Goal: Information Seeking & Learning: Learn about a topic

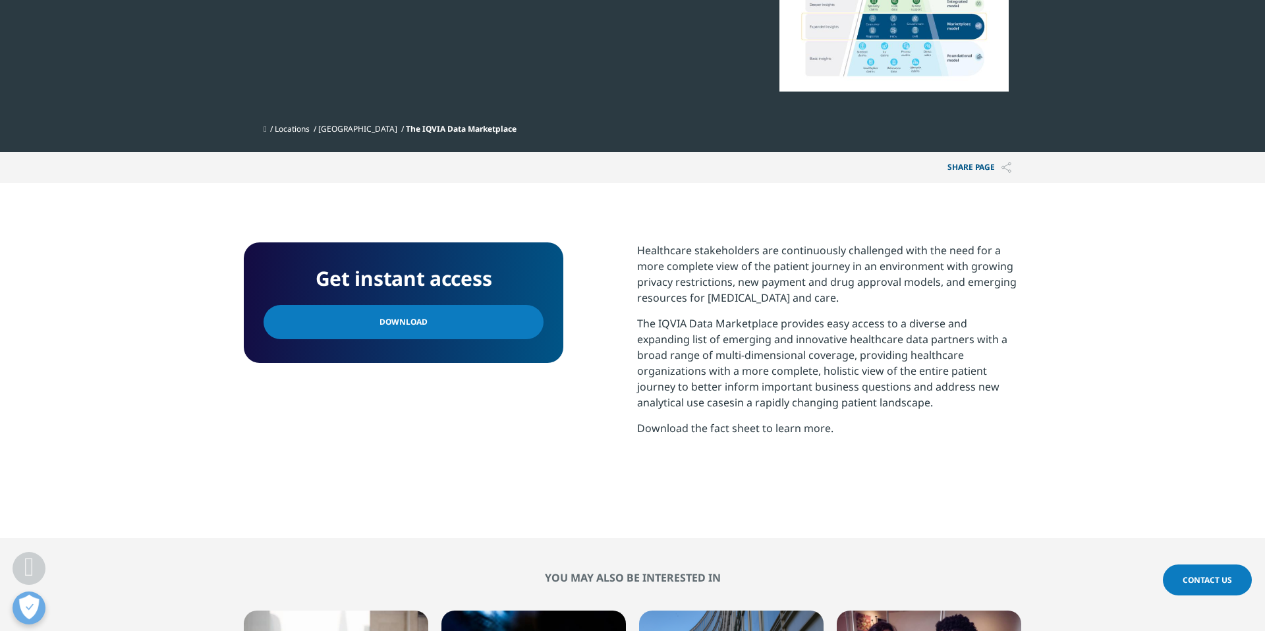
scroll to position [335, 0]
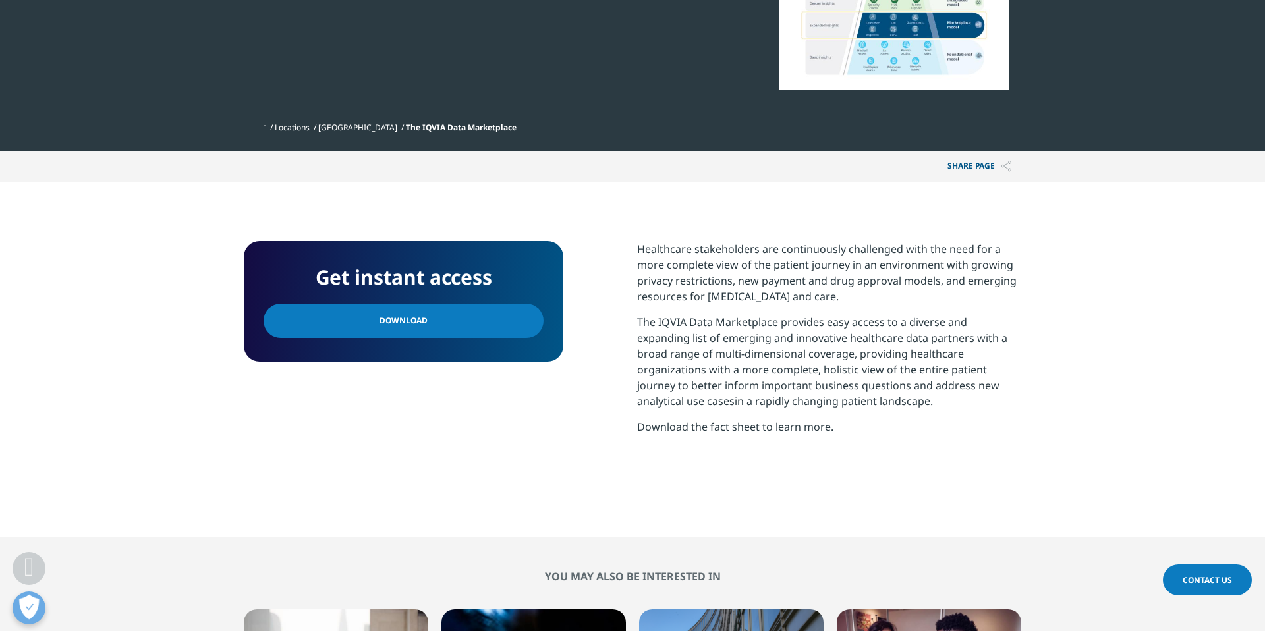
click at [466, 323] on link "Download" at bounding box center [404, 321] width 280 height 34
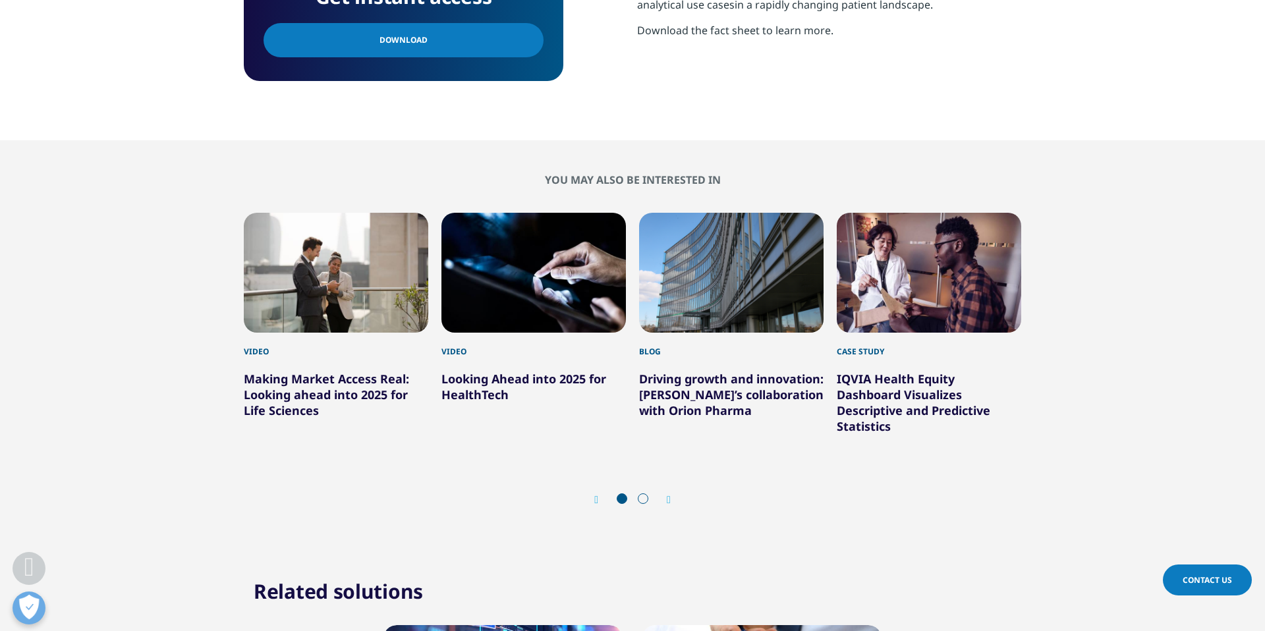
scroll to position [734, 0]
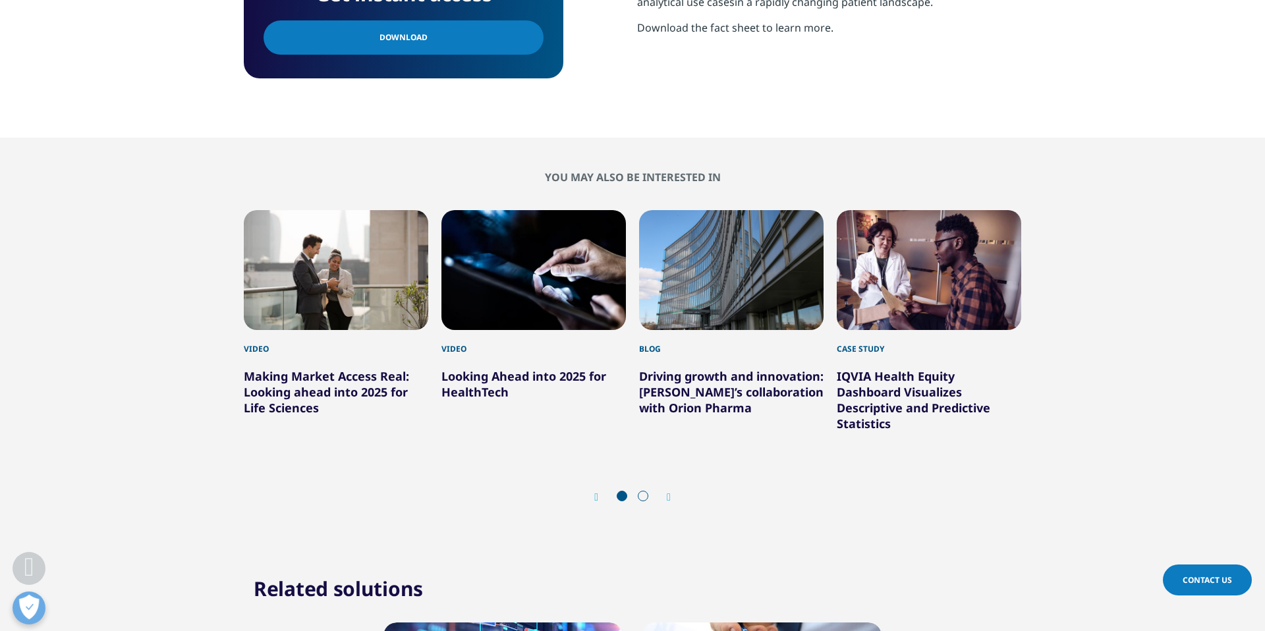
click at [914, 385] on link "IQVIA Health Equity Dashboard Visualizes Descriptive and Predictive Statistics" at bounding box center [914, 399] width 154 height 63
click at [888, 403] on link "IQVIA Health Equity Dashboard Visualizes Descriptive and Predictive Statistics" at bounding box center [914, 399] width 154 height 63
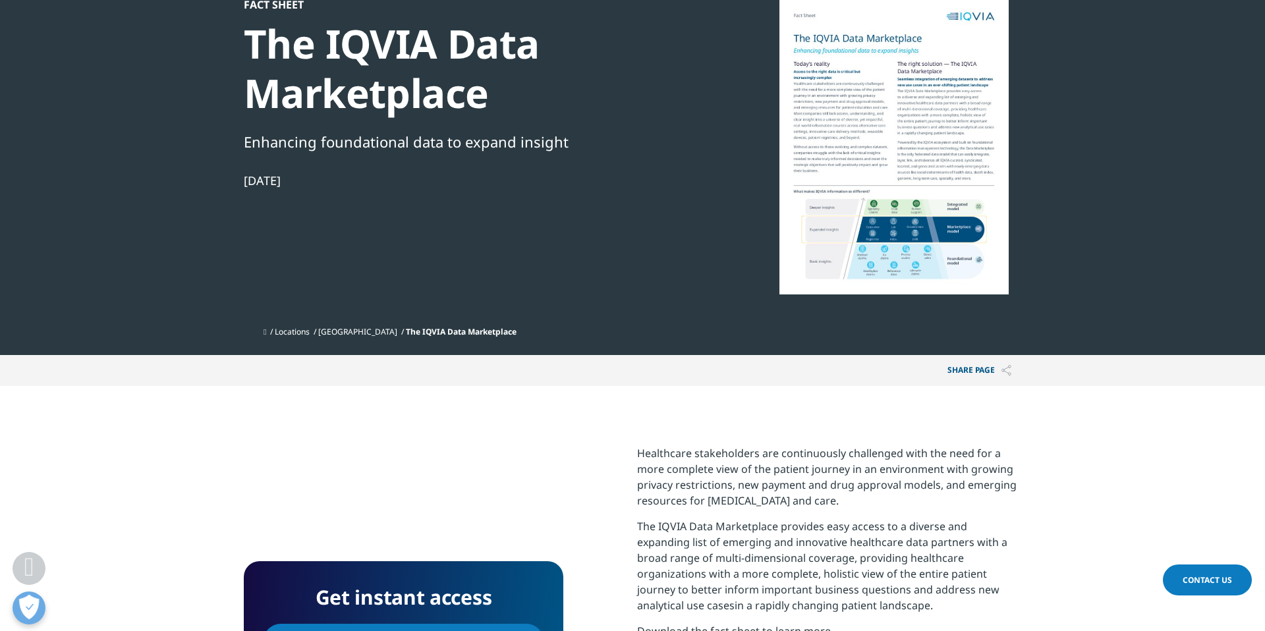
scroll to position [0, 0]
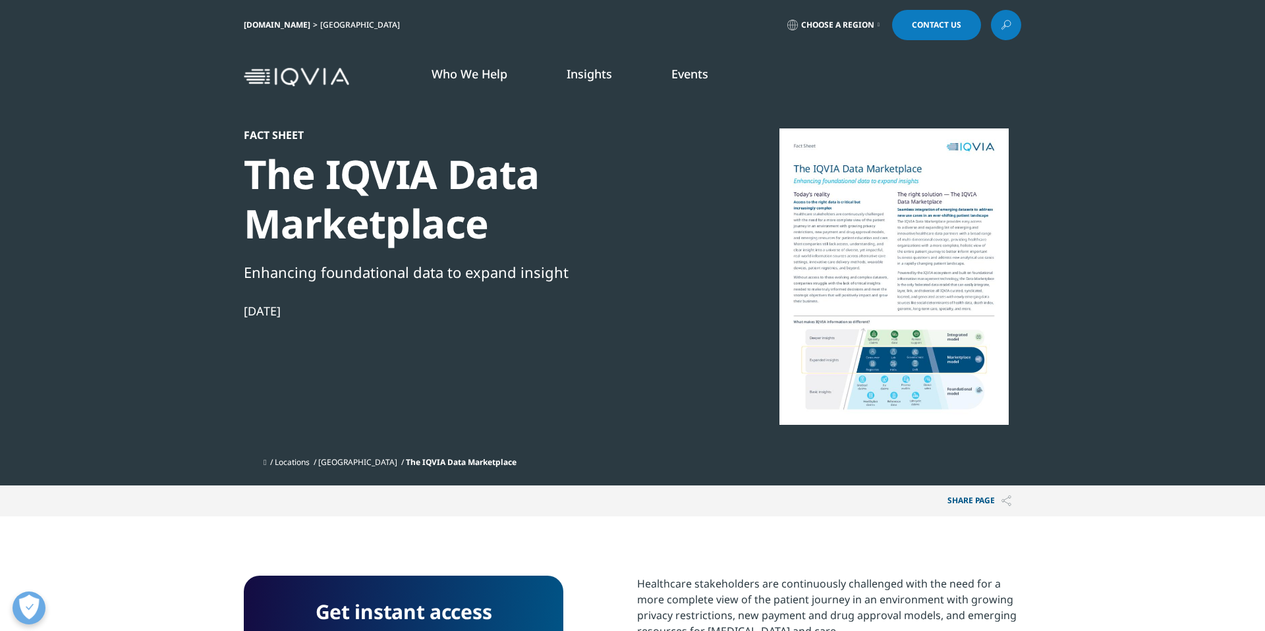
scroll to position [237, 778]
click at [832, 26] on span "Choose a Region" at bounding box center [837, 25] width 73 height 11
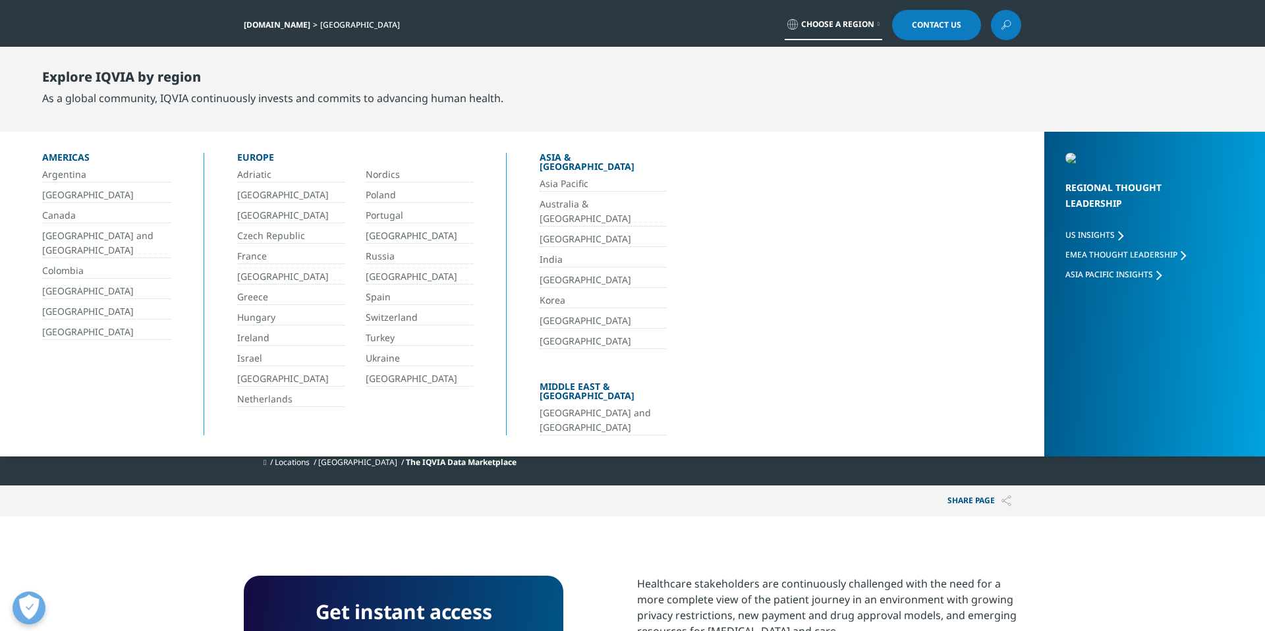
click at [86, 331] on link "[GEOGRAPHIC_DATA]" at bounding box center [106, 332] width 128 height 15
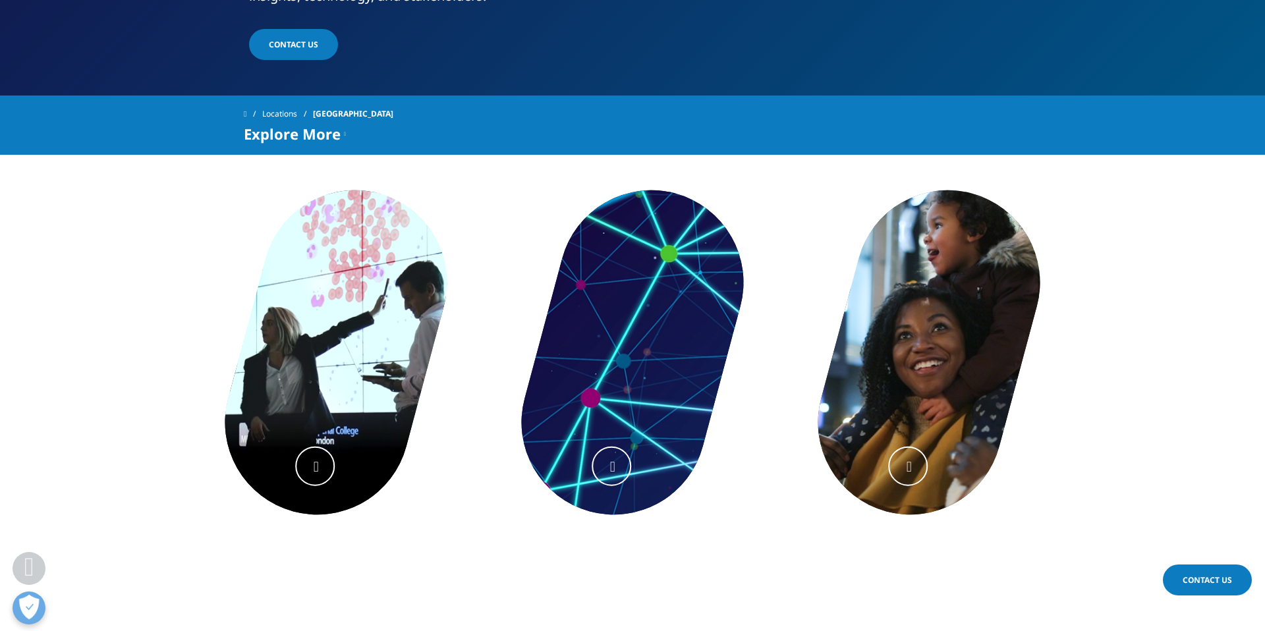
scroll to position [412, 0]
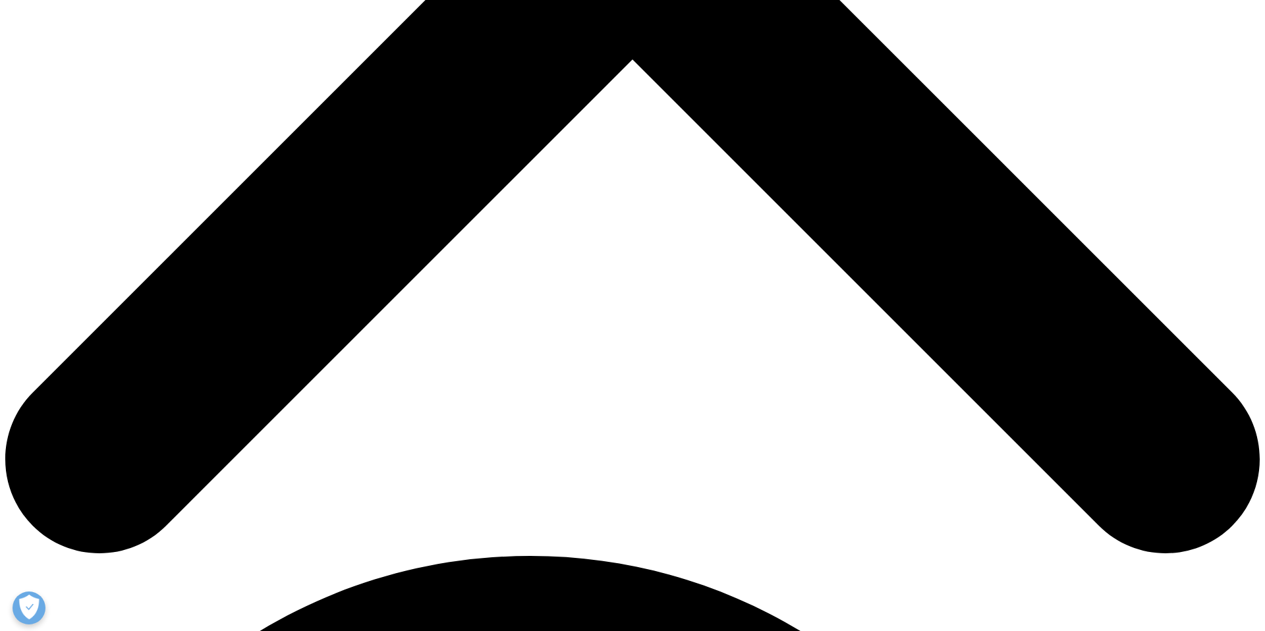
scroll to position [718, 0]
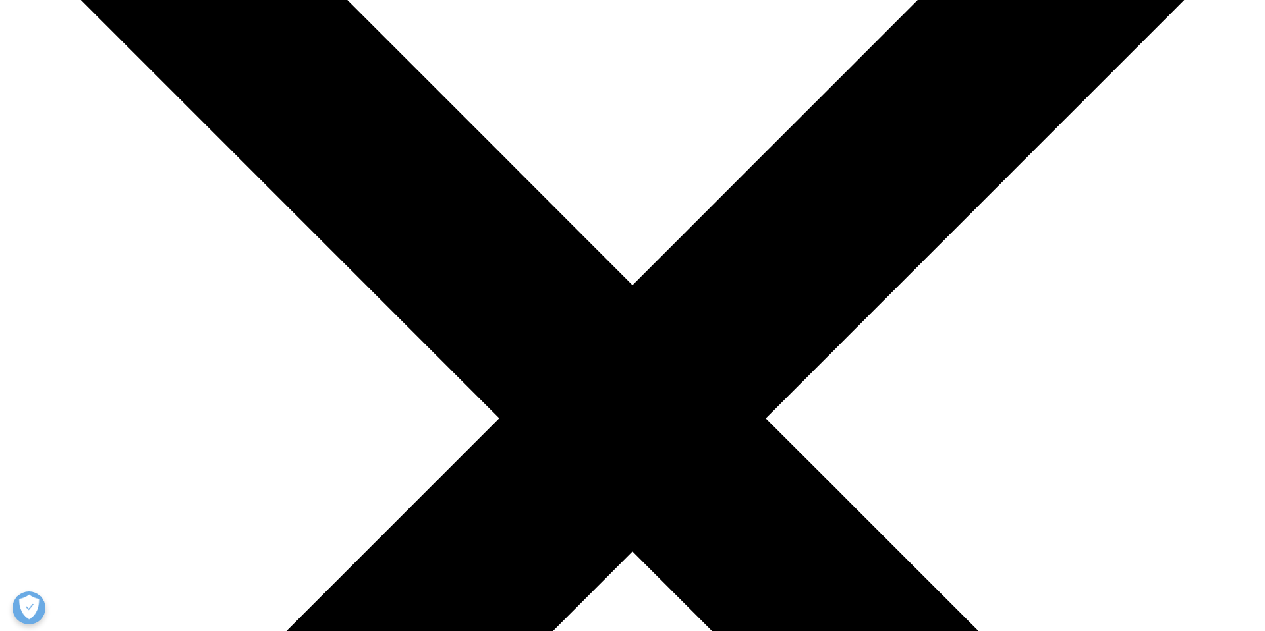
scroll to position [175, 0]
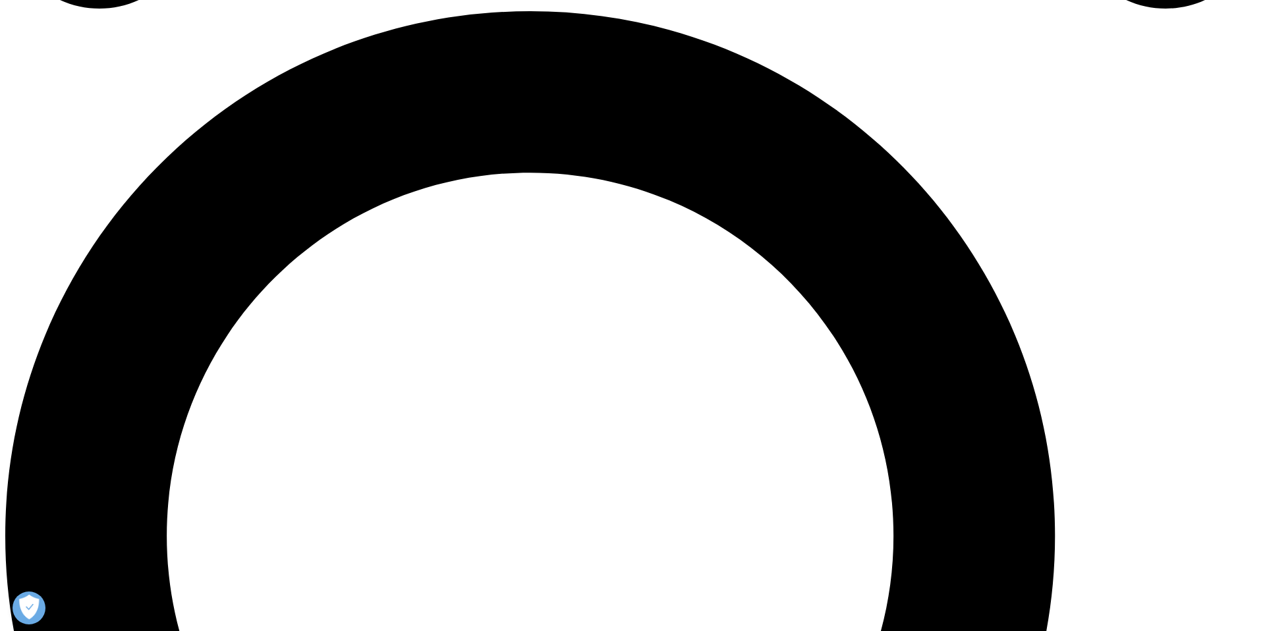
scroll to position [1266, 0]
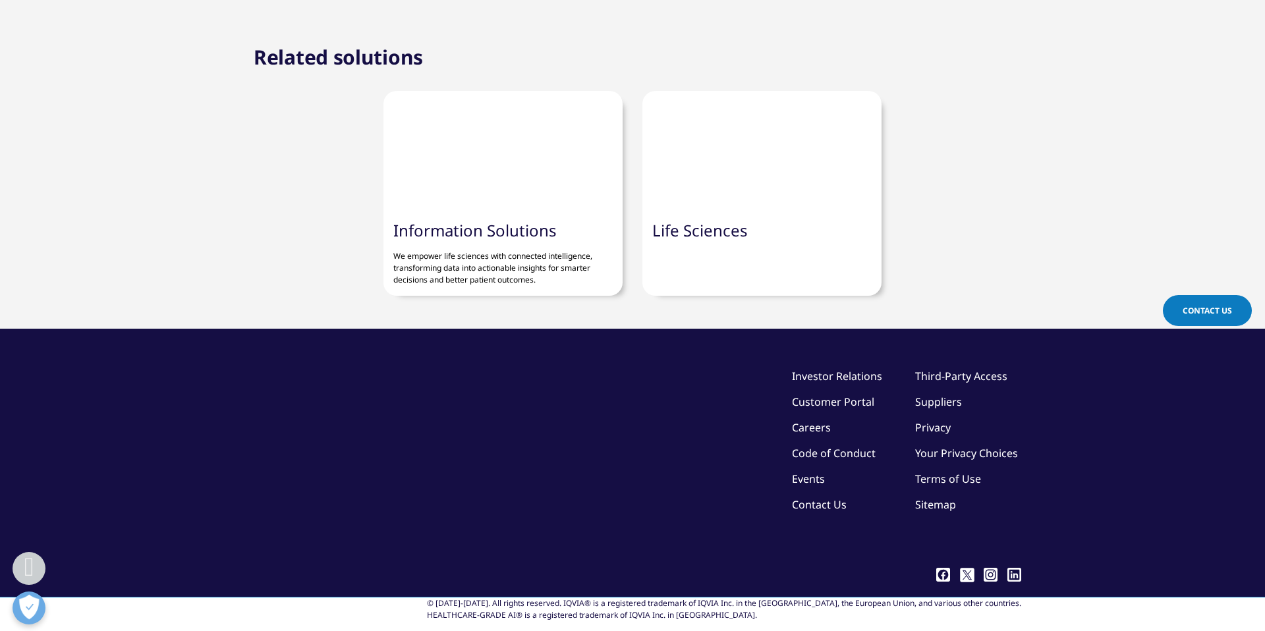
click at [515, 218] on div "Information Solutions We empower life sciences with connected intelligence, tra…" at bounding box center [502, 253] width 239 height 85
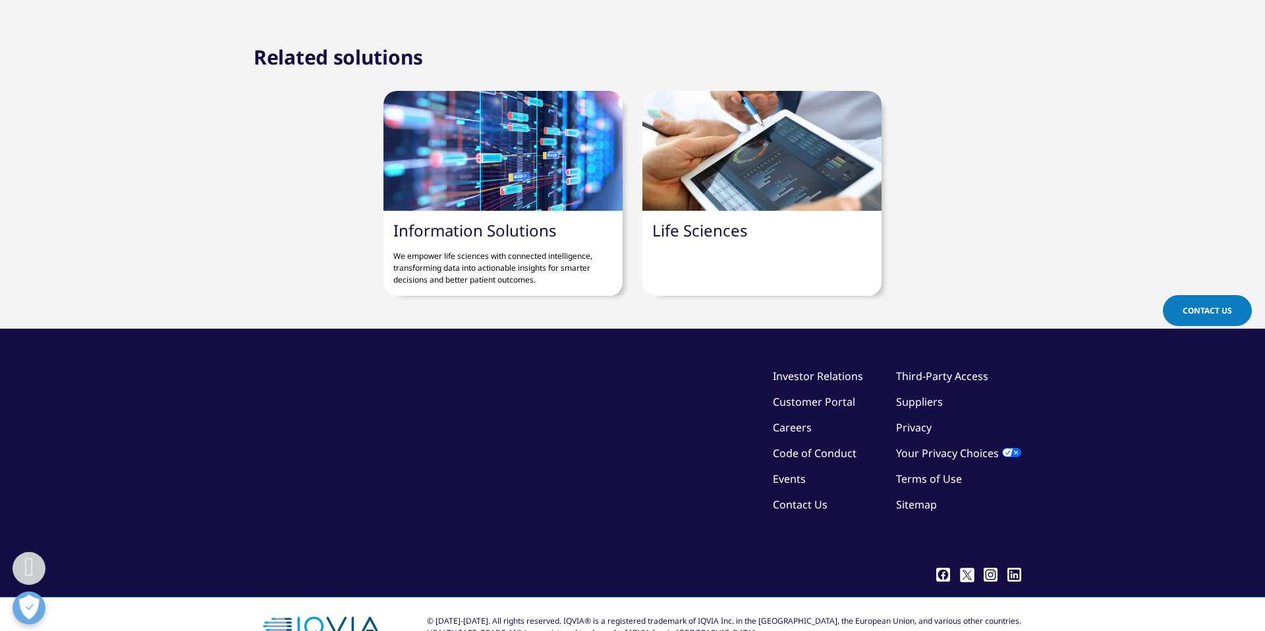
click at [515, 230] on link "Information Solutions" at bounding box center [474, 230] width 163 height 22
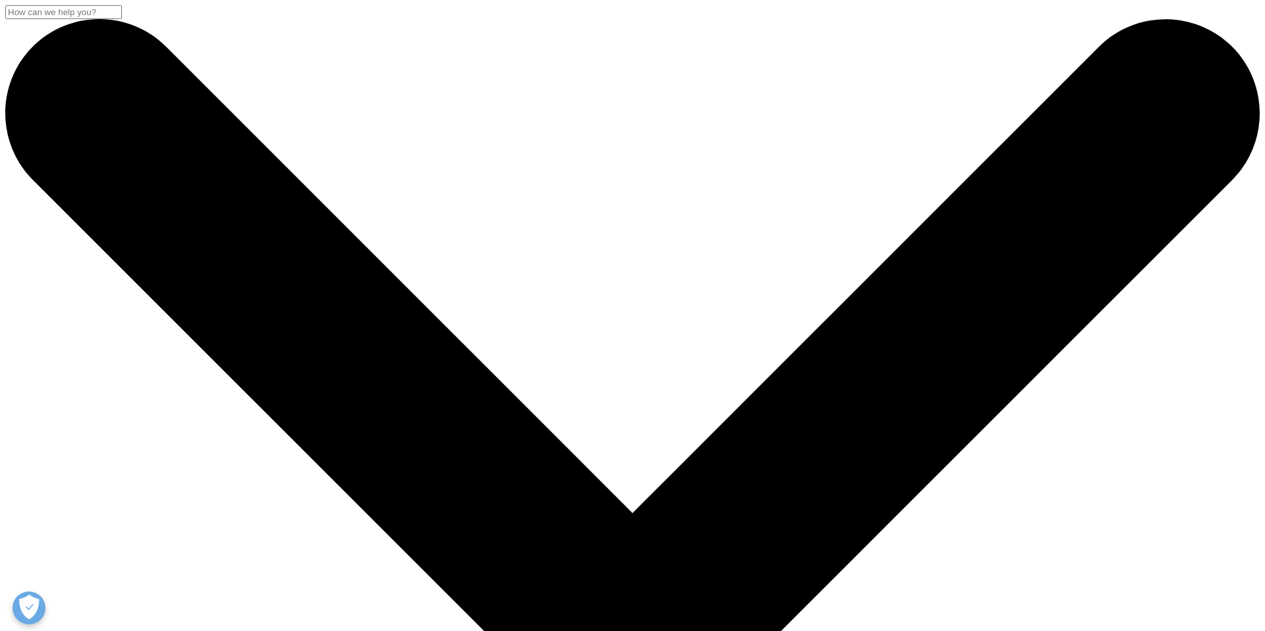
scroll to position [9, 0]
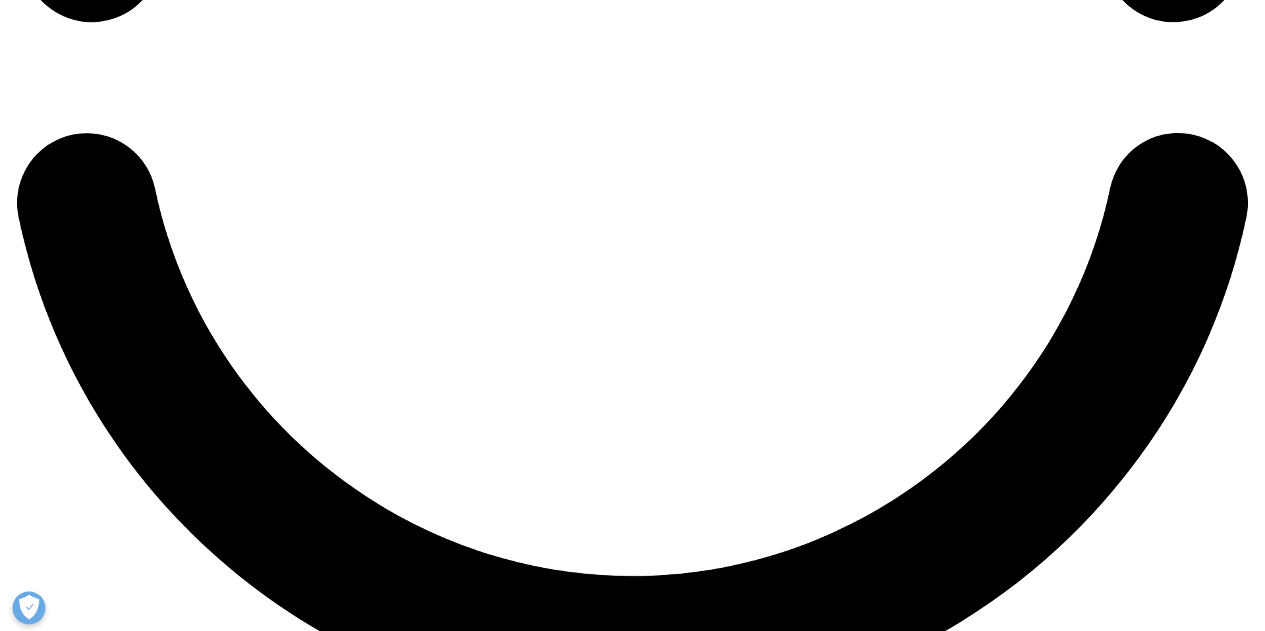
scroll to position [3073, 0]
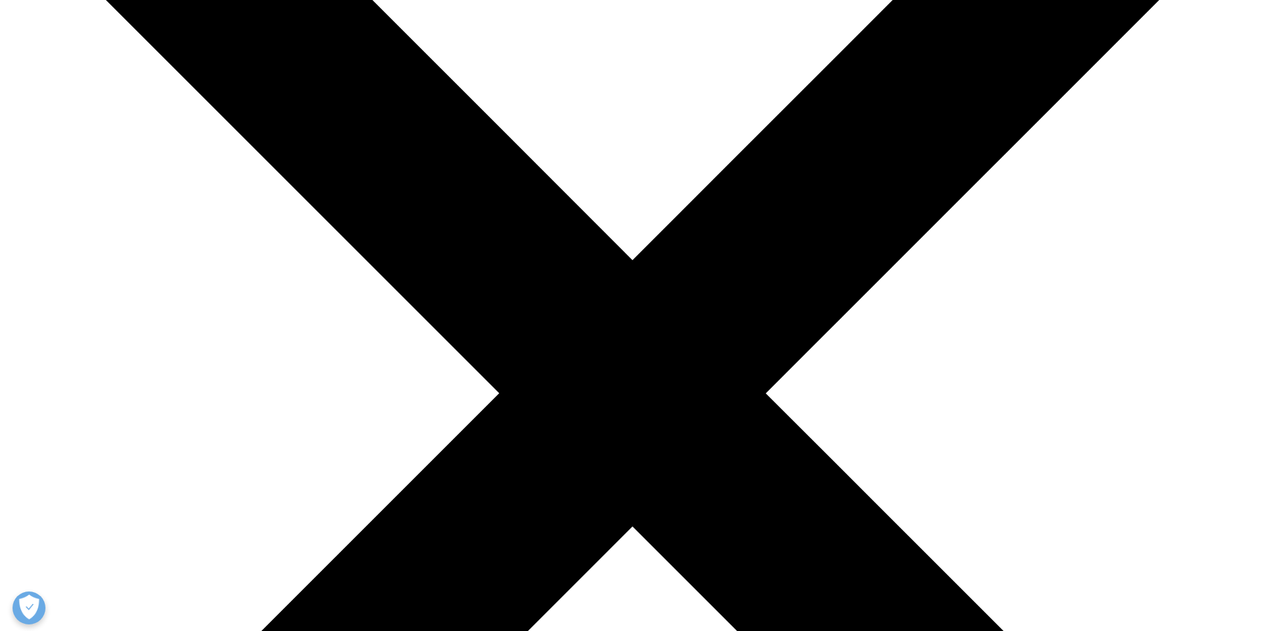
scroll to position [264, 0]
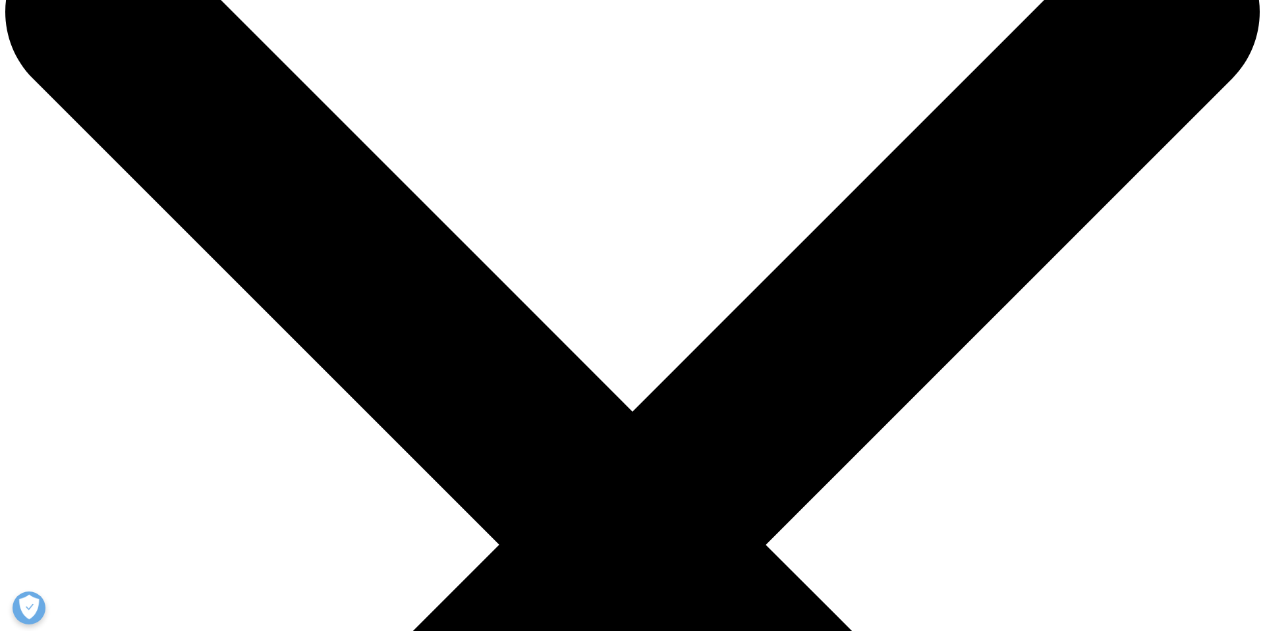
scroll to position [0, 0]
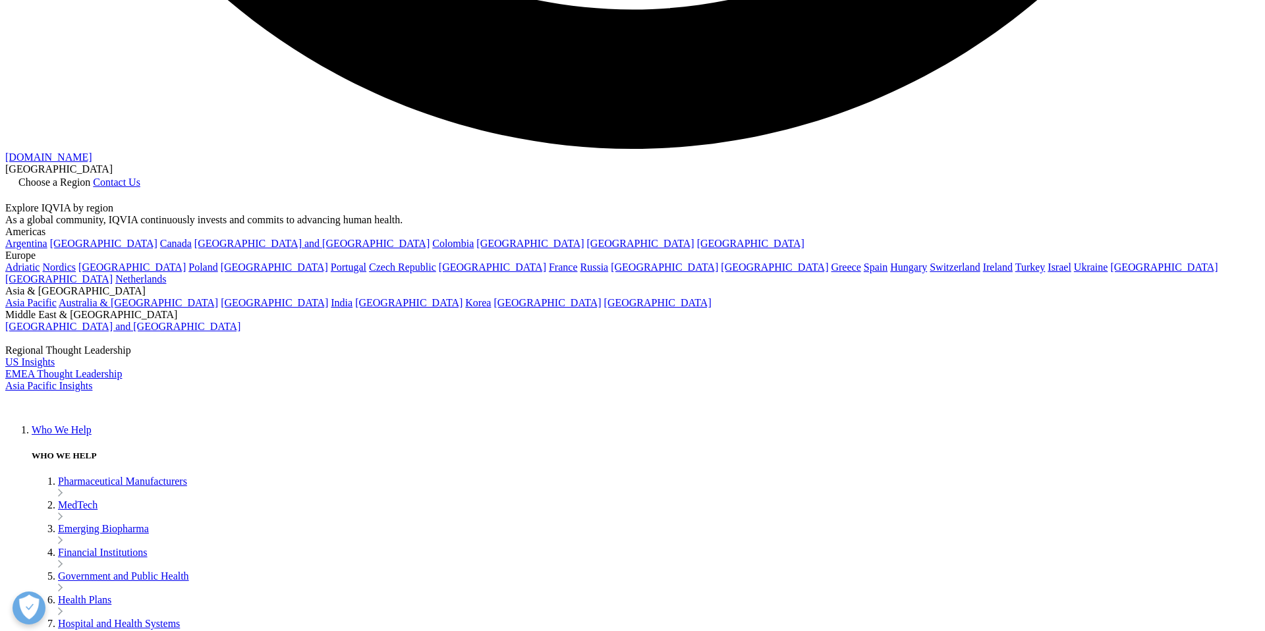
scroll to position [3688, 0]
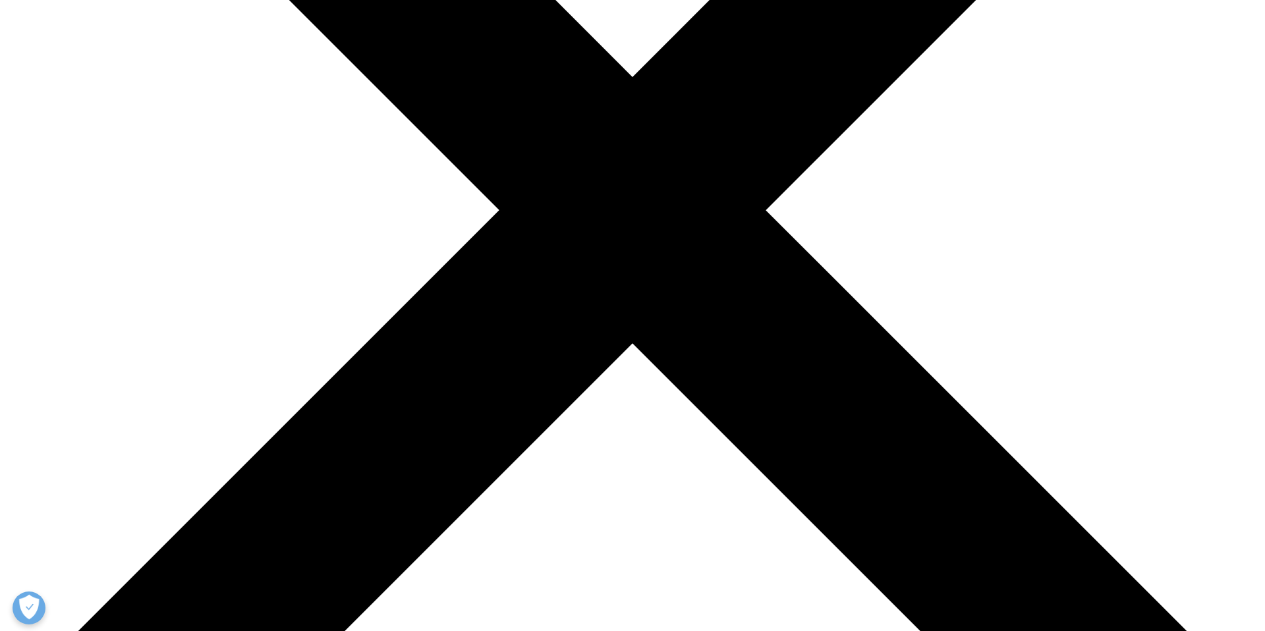
scroll to position [454, 0]
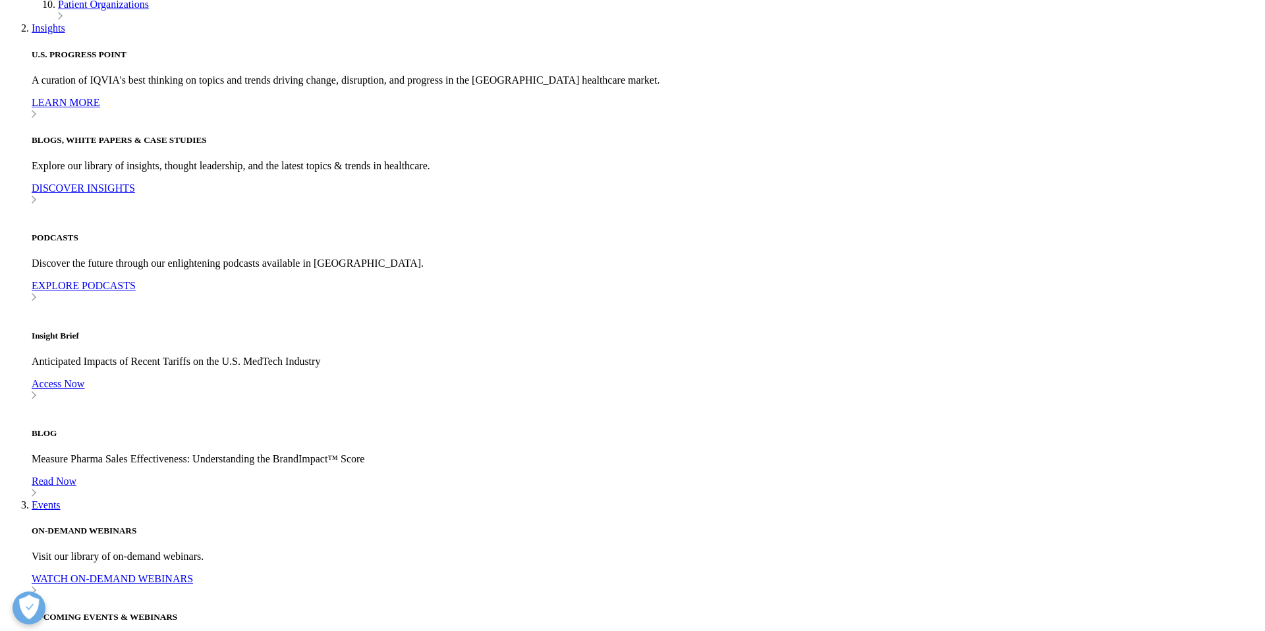
scroll to position [604, 0]
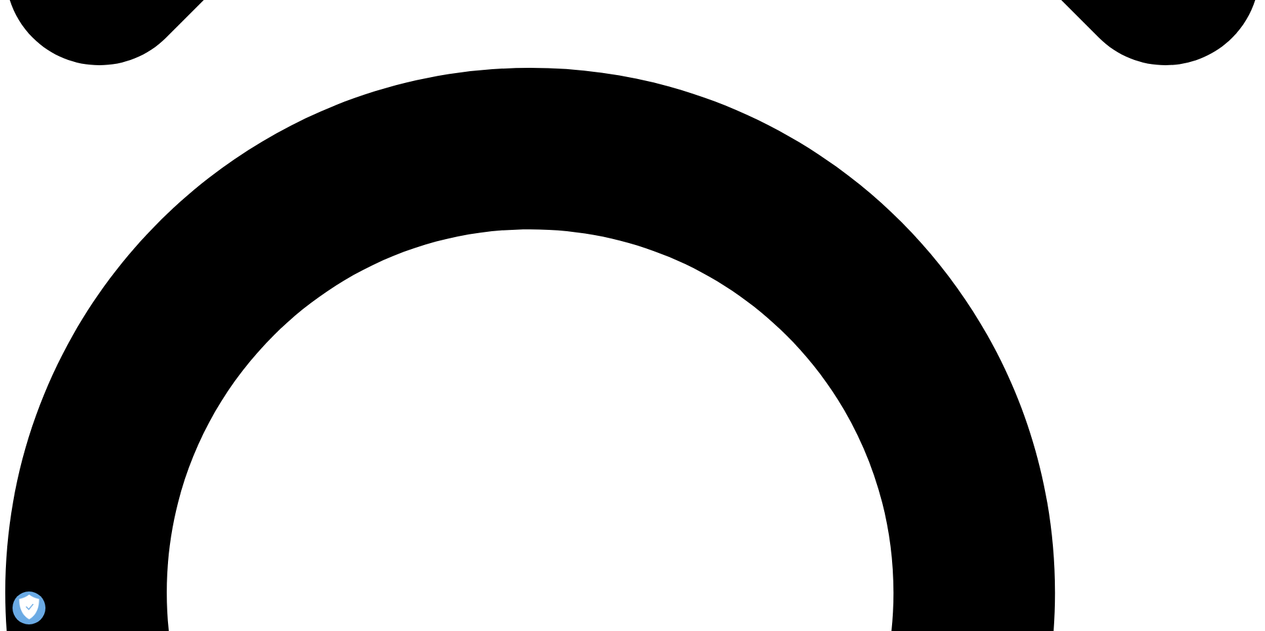
scroll to position [1210, 0]
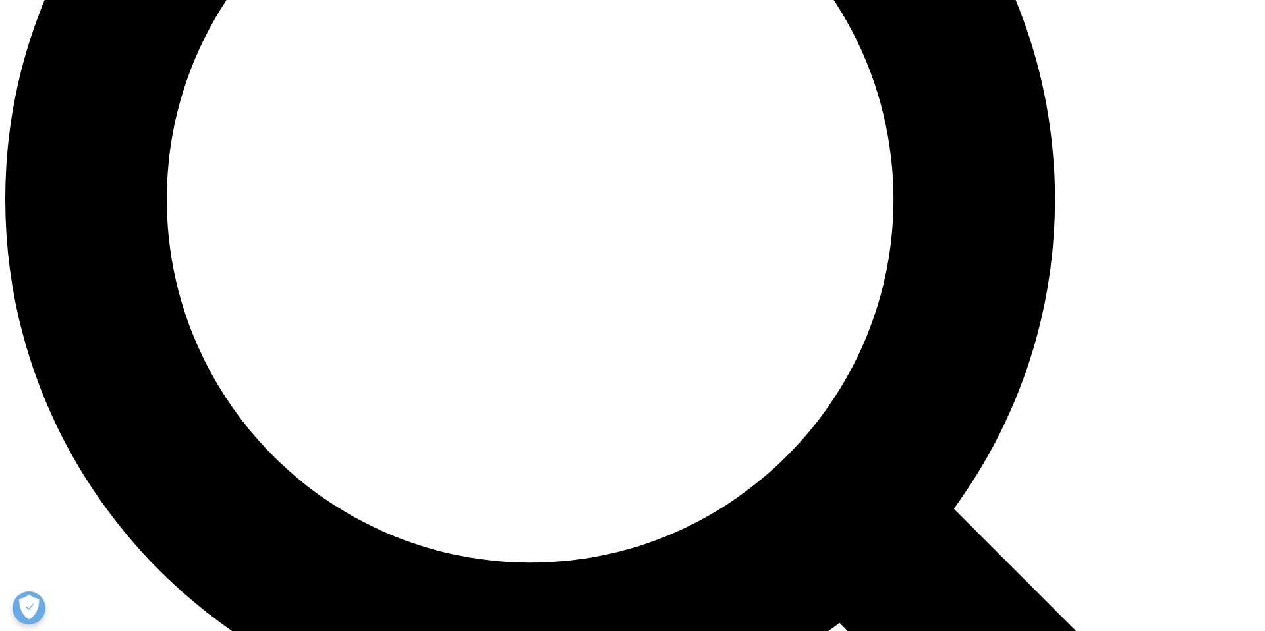
scroll to position [1569, 0]
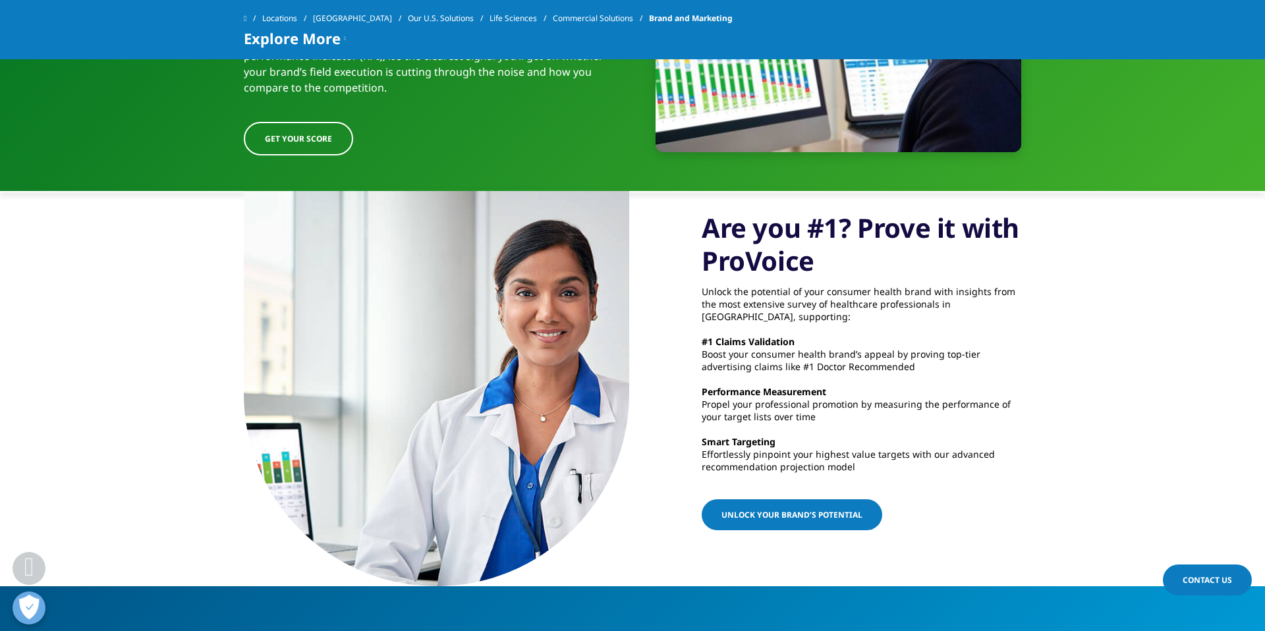
click at [823, 521] on span "Unlock Your Brand’s Potential" at bounding box center [792, 514] width 141 height 11
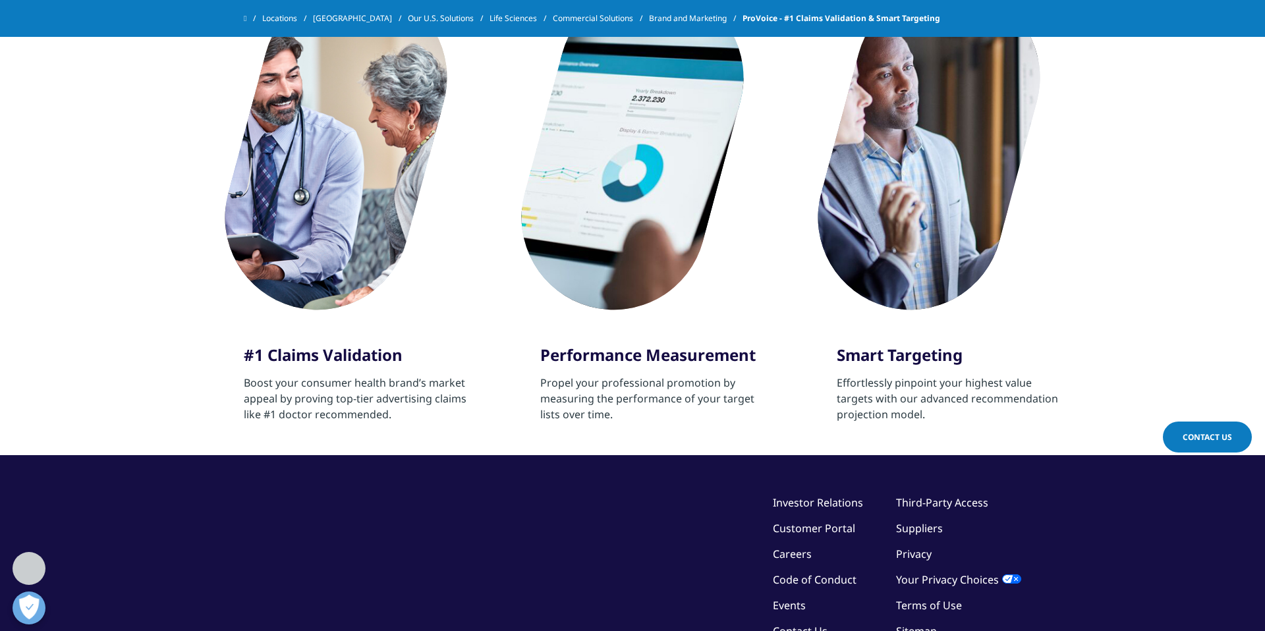
scroll to position [488, 0]
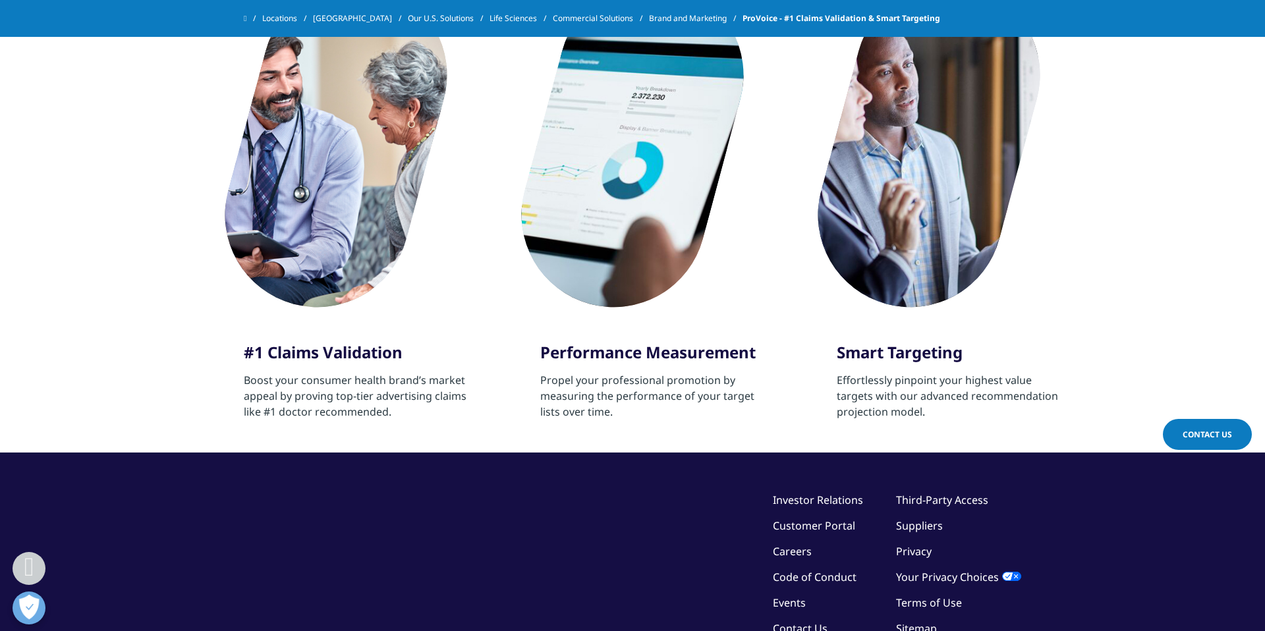
click at [924, 173] on div at bounding box center [929, 145] width 264 height 366
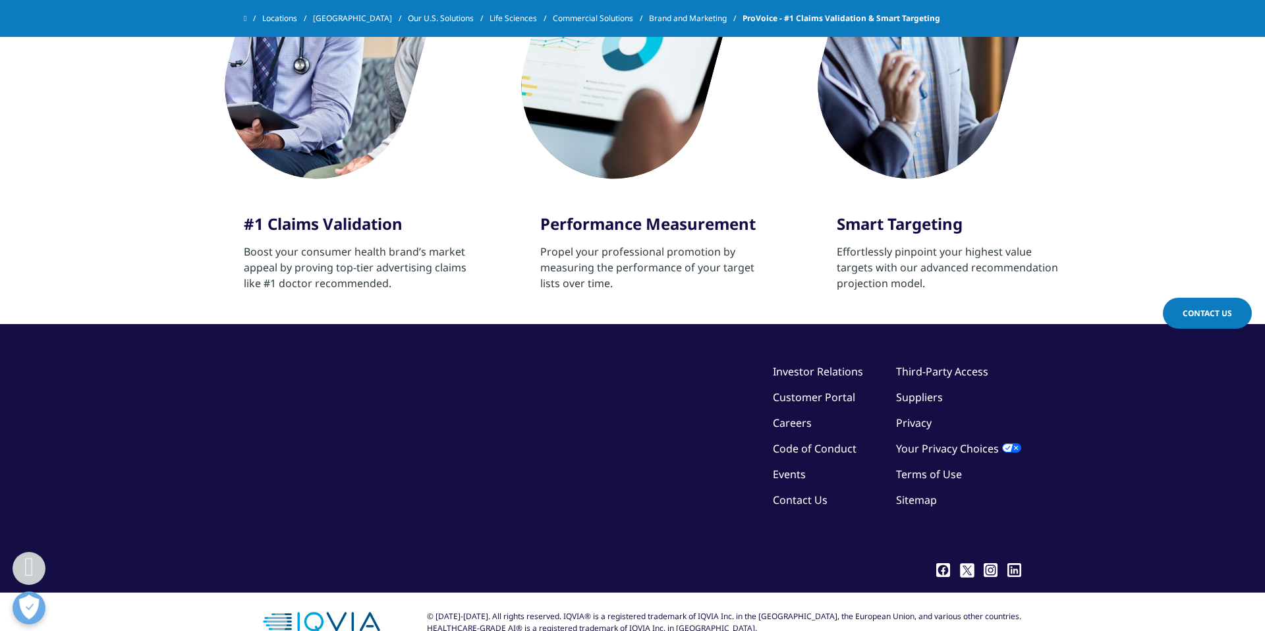
scroll to position [608, 0]
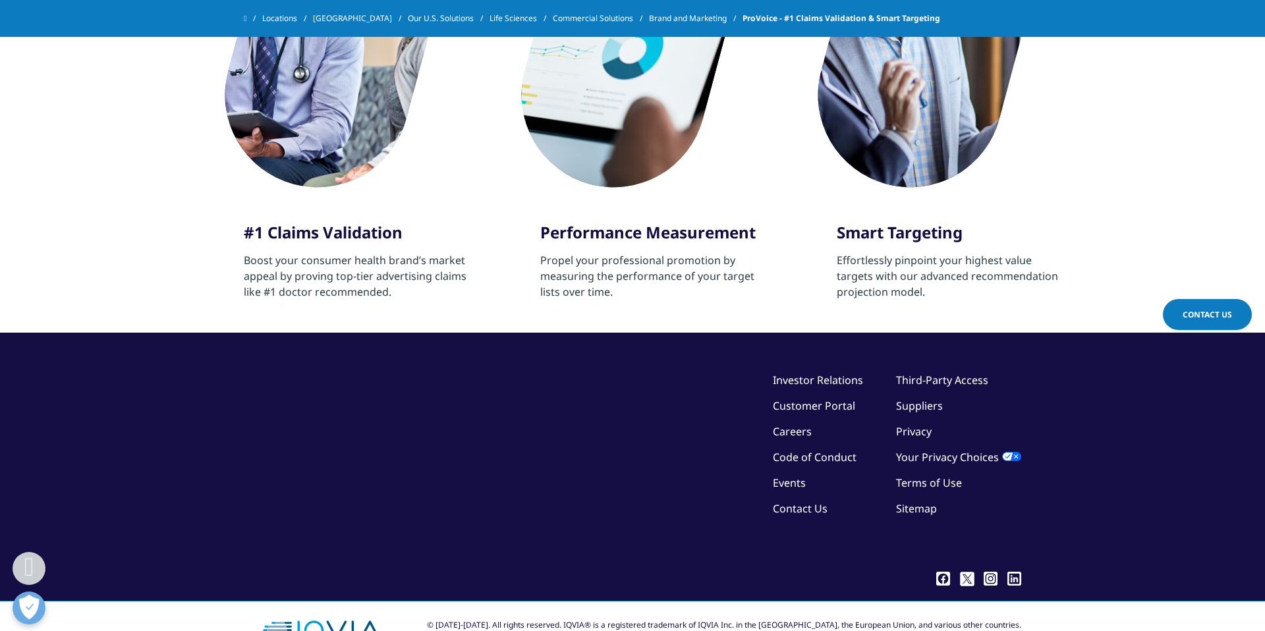
click at [963, 387] on li "Third-Party Access" at bounding box center [958, 380] width 125 height 16
click at [963, 383] on link "Third-Party Access" at bounding box center [942, 380] width 92 height 14
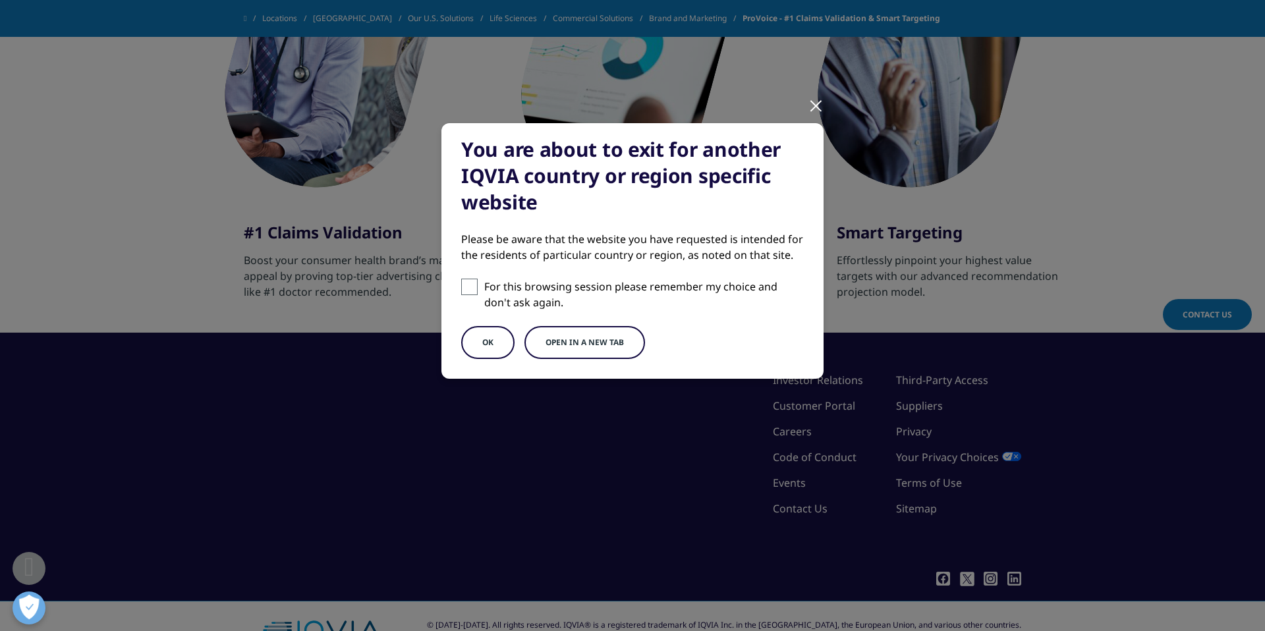
click at [474, 281] on span at bounding box center [469, 287] width 16 height 16
click at [474, 281] on input "For this browsing session please remember my choice and don't ask again." at bounding box center [469, 287] width 16 height 16
checkbox input "true"
click at [596, 345] on button "Open in a new tab" at bounding box center [584, 342] width 121 height 33
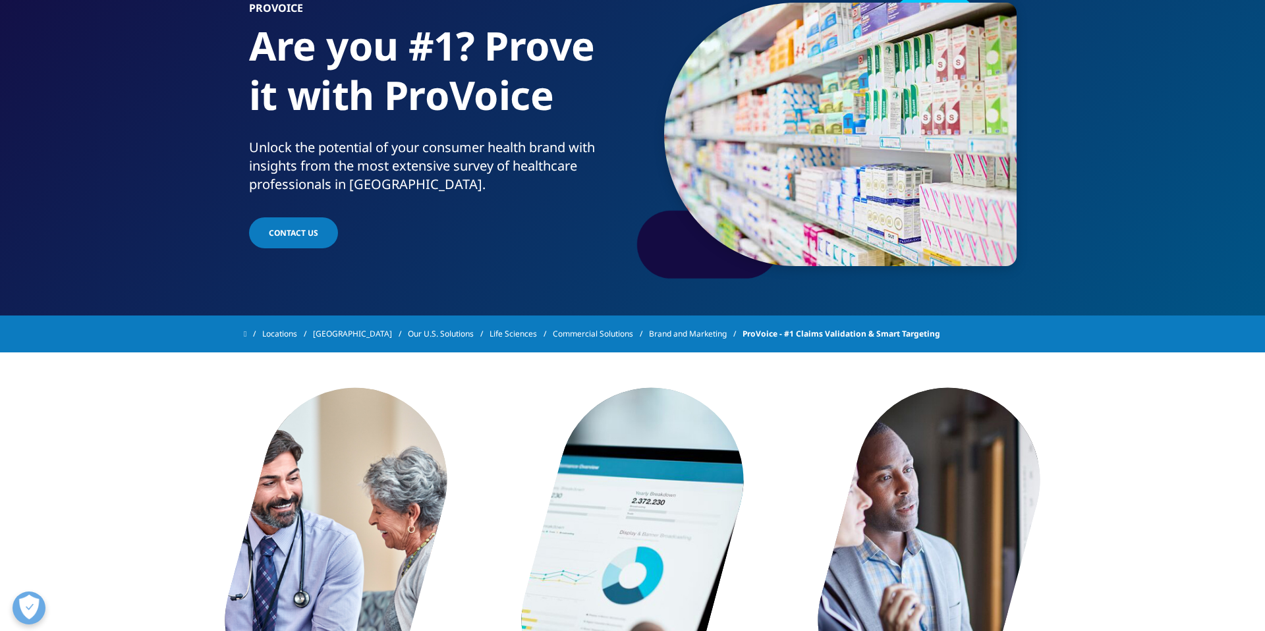
scroll to position [118, 0]
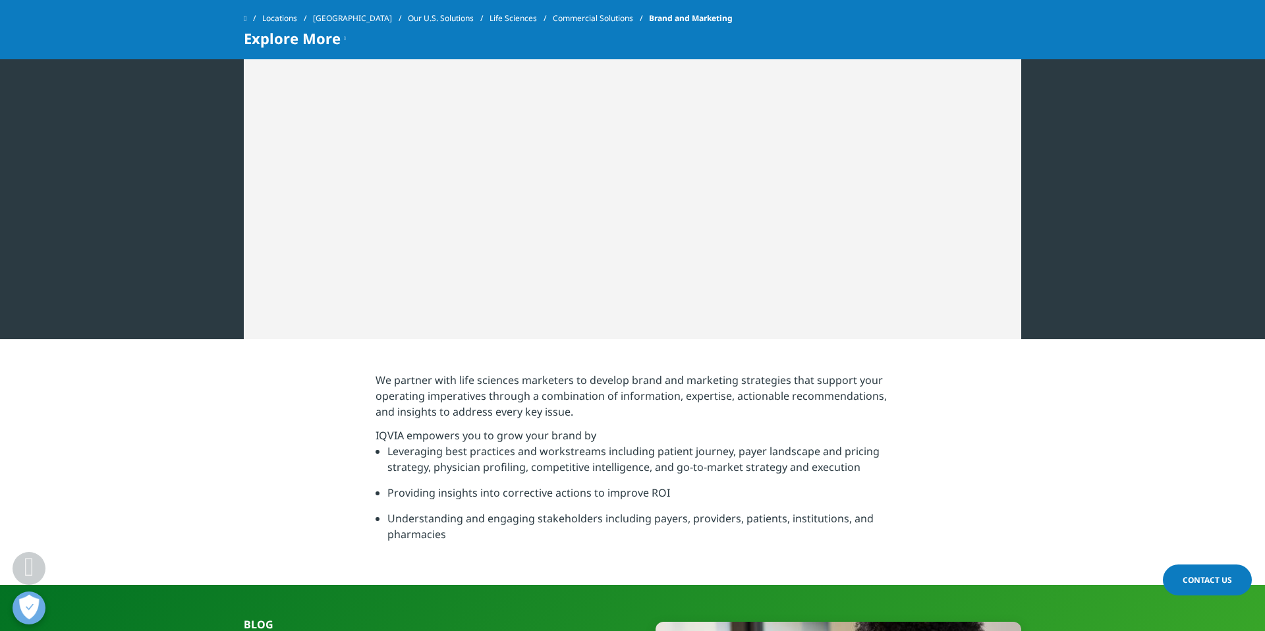
scroll to position [434, 0]
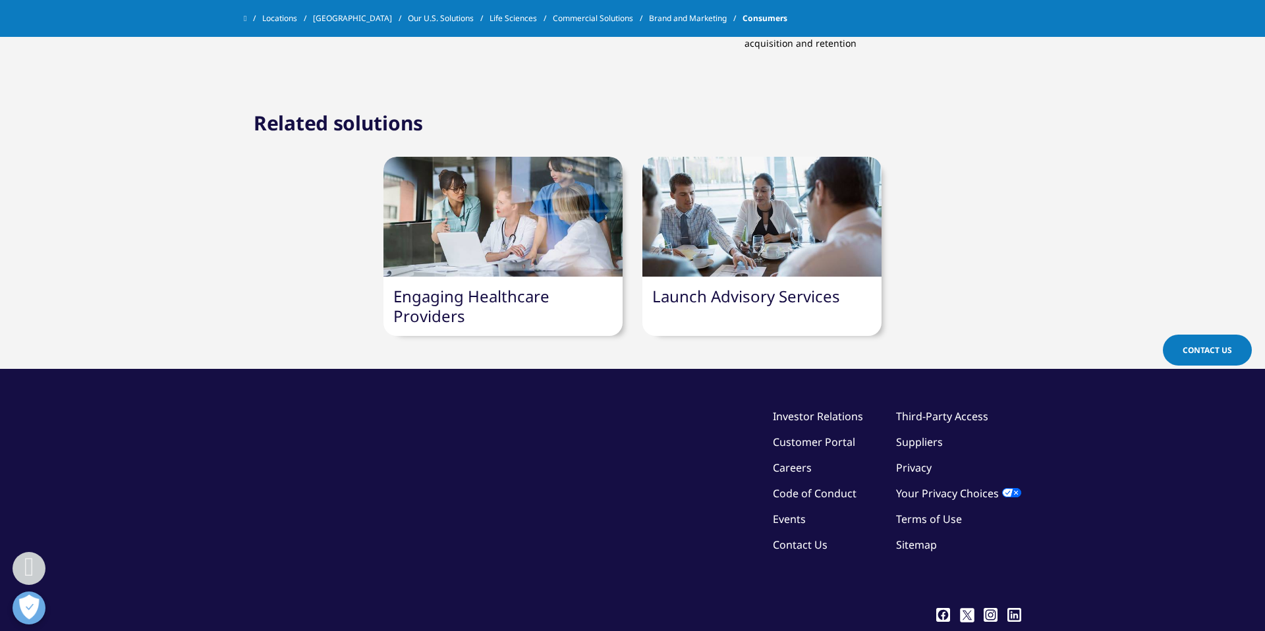
scroll to position [935, 0]
drag, startPoint x: 702, startPoint y: 188, endPoint x: 703, endPoint y: 147, distance: 41.5
click at [702, 171] on div at bounding box center [761, 216] width 239 height 120
